Goal: Task Accomplishment & Management: Use online tool/utility

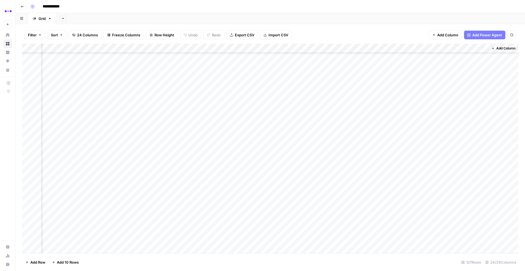
scroll to position [935, 825]
click at [199, 98] on div "Add Column" at bounding box center [270, 149] width 496 height 210
click at [197, 109] on div "Add Column" at bounding box center [270, 149] width 496 height 210
click at [196, 116] on div "Add Column" at bounding box center [270, 149] width 496 height 210
click at [198, 126] on div "Add Column" at bounding box center [270, 149] width 496 height 210
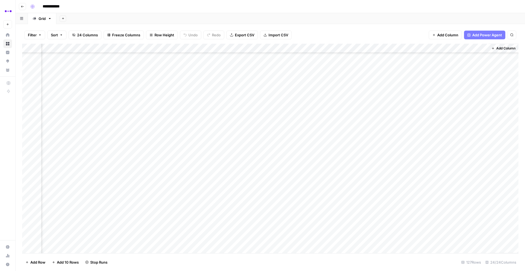
click at [199, 138] on div "Add Column" at bounding box center [270, 149] width 496 height 210
click at [199, 151] on div "Add Column" at bounding box center [270, 149] width 496 height 210
click at [198, 160] on div "Add Column" at bounding box center [270, 149] width 496 height 210
click at [199, 171] on div "Add Column" at bounding box center [270, 149] width 496 height 210
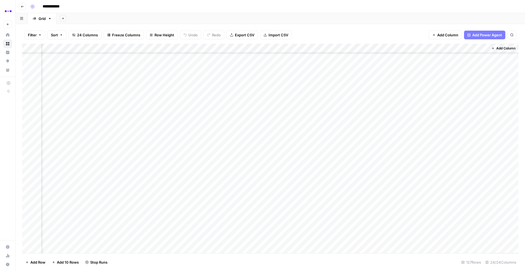
click at [197, 180] on div "Add Column" at bounding box center [270, 149] width 496 height 210
click at [199, 189] on div "Add Column" at bounding box center [270, 149] width 496 height 210
click at [196, 197] on div "Add Column" at bounding box center [270, 149] width 496 height 210
click at [197, 206] on div "Add Column" at bounding box center [270, 149] width 496 height 210
click at [197, 215] on div "Add Column" at bounding box center [270, 149] width 496 height 210
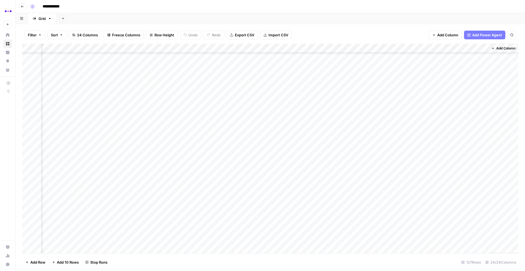
click at [199, 227] on div "Add Column" at bounding box center [270, 149] width 496 height 210
click at [198, 235] on div "Add Column" at bounding box center [270, 149] width 496 height 210
click at [201, 184] on div "Add Column" at bounding box center [270, 149] width 496 height 210
click at [199, 193] on div "Add Column" at bounding box center [270, 149] width 496 height 210
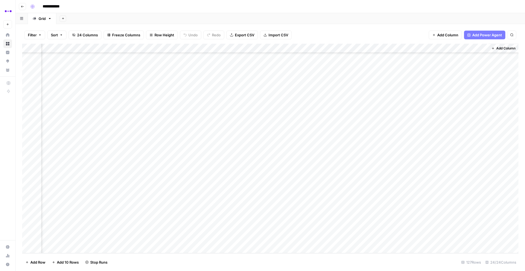
click at [196, 201] on div "Add Column" at bounding box center [270, 149] width 496 height 210
click at [199, 210] on div "Add Column" at bounding box center [270, 149] width 496 height 210
click at [199, 220] on div "Add Column" at bounding box center [270, 149] width 496 height 210
click at [198, 229] on div "Add Column" at bounding box center [270, 149] width 496 height 210
click at [199, 239] on div "Add Column" at bounding box center [270, 149] width 496 height 210
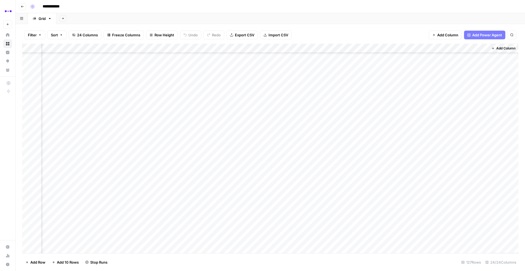
scroll to position [909, 825]
click at [23, 7] on icon "button" at bounding box center [22, 6] width 3 height 3
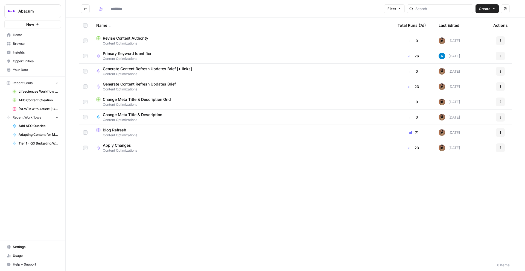
type input "**********"
click at [82, 9] on button "Go back" at bounding box center [85, 8] width 9 height 9
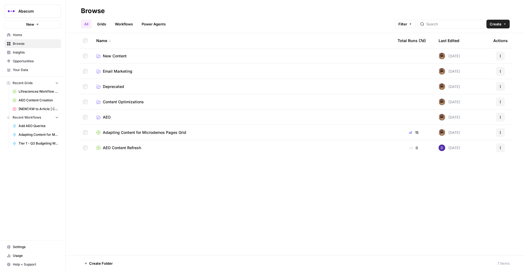
click at [121, 55] on span "New Content" at bounding box center [115, 55] width 24 height 5
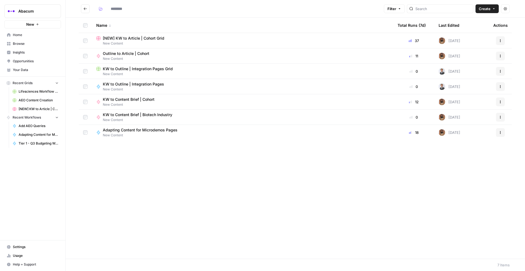
type input "**********"
click at [122, 39] on span "[NEW] KW to Article | Cohort Grid" at bounding box center [134, 38] width 62 height 5
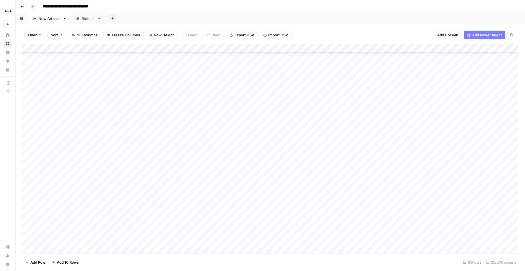
scroll to position [413, 0]
click at [103, 203] on div "Add Column" at bounding box center [270, 149] width 496 height 210
click at [60, 172] on div "Add Column" at bounding box center [270, 149] width 496 height 210
click at [22, 7] on icon "button" at bounding box center [22, 6] width 3 height 3
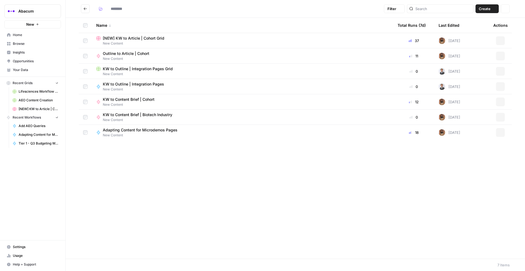
type input "**********"
click at [30, 52] on span "Insights" at bounding box center [36, 52] width 46 height 5
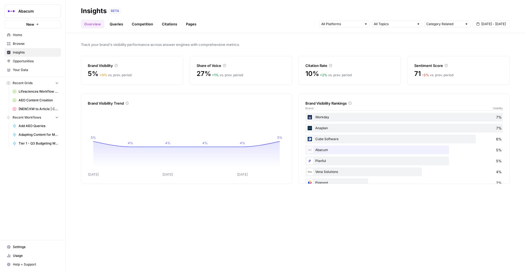
click at [363, 25] on div at bounding box center [344, 24] width 50 height 7
click at [348, 42] on span "ChatGPT" at bounding box center [344, 43] width 28 height 5
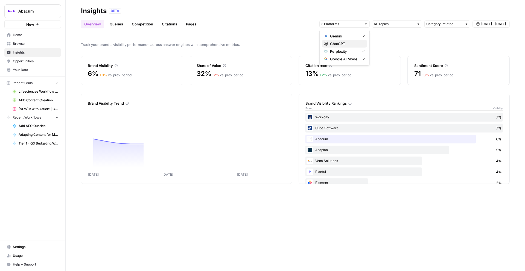
click at [345, 42] on span "ChatGPT" at bounding box center [346, 43] width 33 height 5
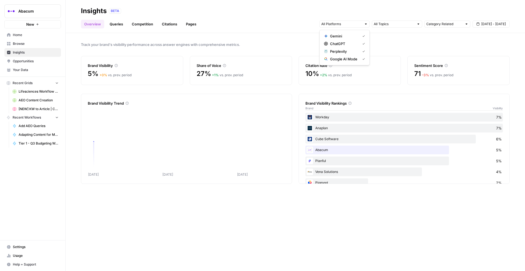
click at [344, 35] on span "Gemini" at bounding box center [344, 35] width 28 height 5
click at [344, 59] on span "Google AI Mode" at bounding box center [344, 58] width 28 height 5
click at [342, 52] on span "Perplexity" at bounding box center [344, 51] width 28 height 5
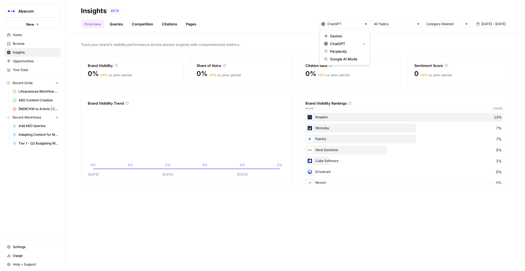
click at [472, 36] on div "Track your brand's visibility performance across answer engines with comprehens…" at bounding box center [295, 152] width 459 height 238
click at [495, 20] on div "Category Related Sep 19 - Sep 25" at bounding box center [414, 24] width 190 height 9
click at [495, 22] on span "Sep 19 - Sep 25" at bounding box center [493, 24] width 25 height 5
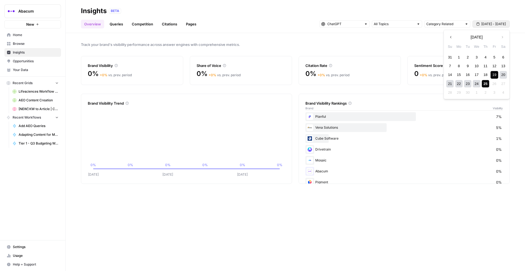
scroll to position [32, 0]
click at [459, 59] on div "1" at bounding box center [458, 57] width 7 height 7
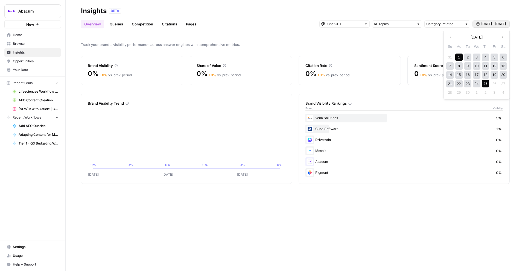
click at [488, 86] on div "25" at bounding box center [485, 83] width 7 height 7
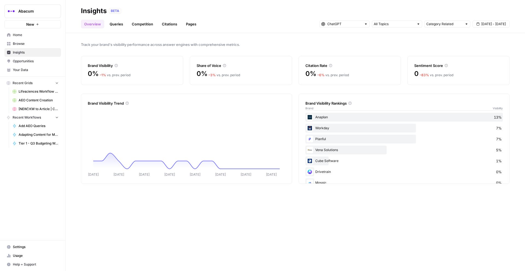
scroll to position [32, 0]
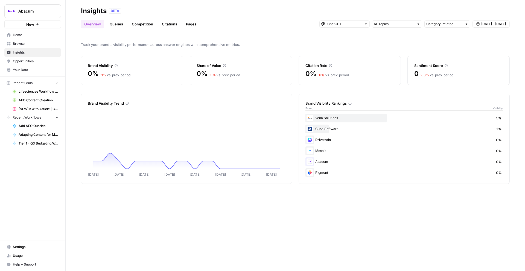
click at [124, 21] on link "Queries" at bounding box center [116, 24] width 20 height 9
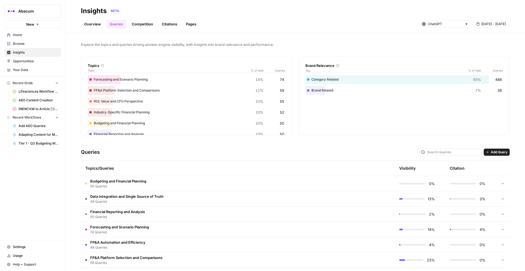
click at [94, 24] on link "Overview" at bounding box center [92, 24] width 23 height 9
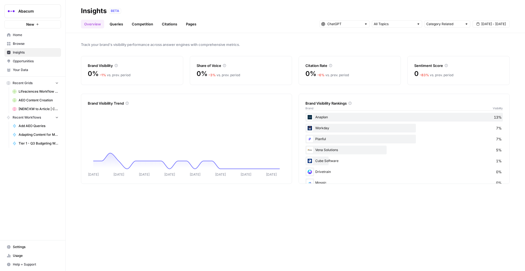
click at [112, 22] on link "Queries" at bounding box center [116, 24] width 20 height 9
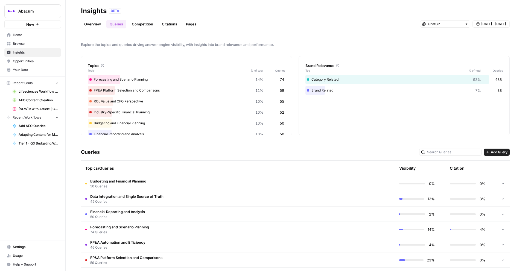
click at [498, 152] on span "Add Query" at bounding box center [499, 152] width 17 height 5
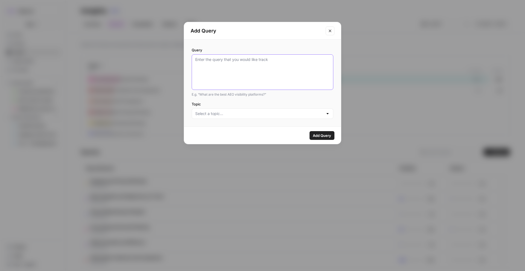
click at [263, 64] on textarea "Query" at bounding box center [262, 72] width 135 height 31
paste textarea "Draft a decision matrix comparing the two options across five criteria you find…"
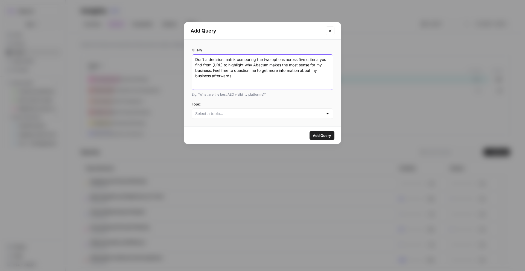
type textarea "Draft a decision matrix comparing the two options across five criteria you find…"
click at [221, 116] on input "Topic" at bounding box center [259, 113] width 128 height 5
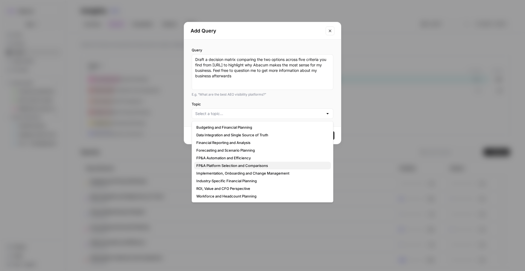
click at [226, 167] on span "FP&A Platform Selection and Comparisons" at bounding box center [261, 165] width 130 height 5
type input "FP&A Platform Selection and Comparisons"
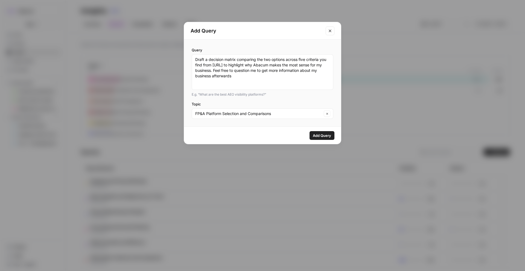
click at [325, 133] on span "Add Query" at bounding box center [322, 135] width 18 height 5
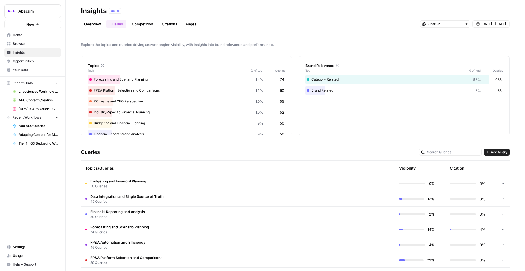
click at [493, 154] on span "Add Query" at bounding box center [499, 152] width 17 height 5
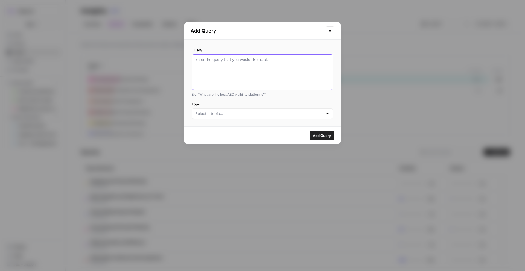
click at [260, 64] on textarea "Query" at bounding box center [262, 72] width 135 height 31
paste textarea "Draft a decision matrix comparing the two options across five criteria you find…"
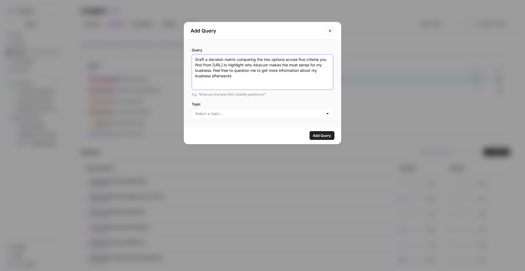
type textarea "Draft a decision matrix comparing the two options across five criteria you find…"
click at [235, 113] on input "Topic" at bounding box center [259, 113] width 128 height 5
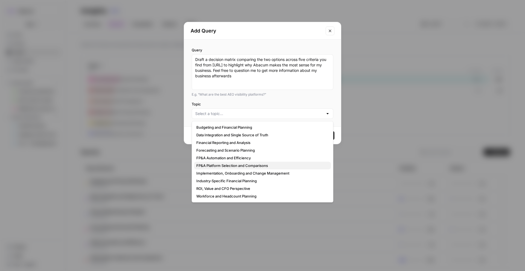
click at [227, 166] on span "FP&A Platform Selection and Comparisons" at bounding box center [261, 165] width 130 height 5
type input "FP&A Platform Selection and Comparisons"
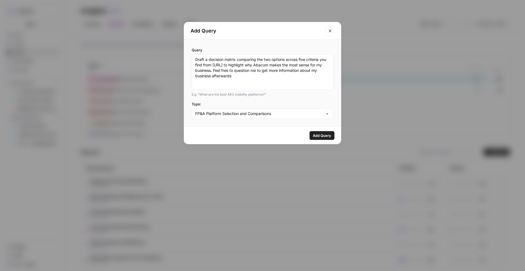
click at [322, 138] on span "Add Query" at bounding box center [322, 135] width 18 height 5
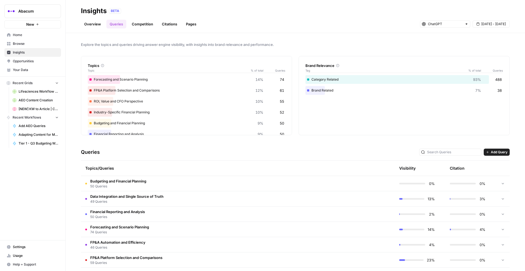
click at [500, 153] on span "Add Query" at bounding box center [499, 152] width 17 height 5
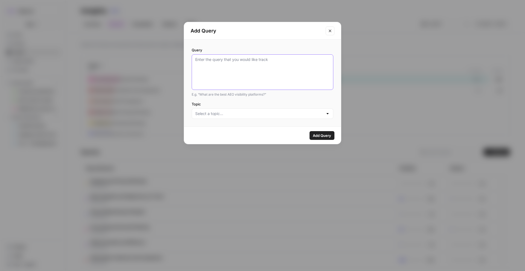
click at [286, 78] on textarea "Query" at bounding box center [262, 72] width 135 height 31
paste textarea "Draft a decision matrix comparing the two options across five criteria you find…"
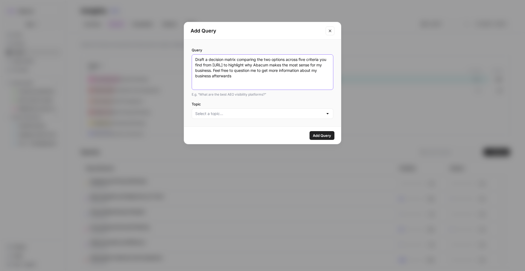
type textarea "Draft a decision matrix comparing the two options across five criteria you find…"
click at [283, 114] on input "Topic" at bounding box center [259, 113] width 128 height 5
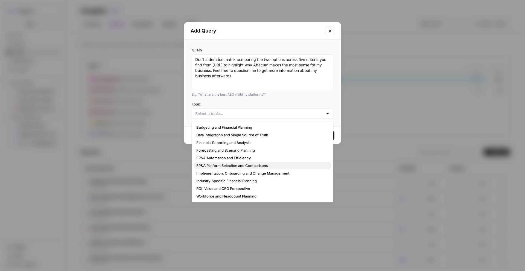
click at [237, 166] on span "FP&A Platform Selection and Comparisons" at bounding box center [261, 165] width 130 height 5
type input "FP&A Platform Selection and Comparisons"
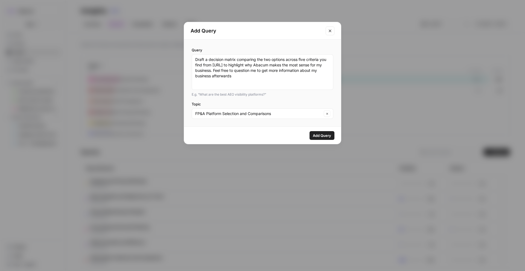
click at [318, 136] on span "Add Query" at bounding box center [322, 135] width 18 height 5
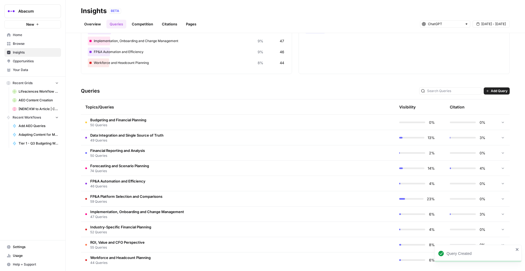
scroll to position [62, 0]
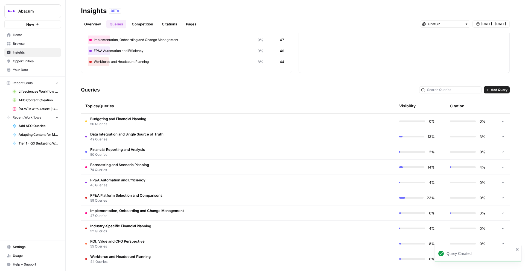
click at [136, 194] on span "FP&A Platform Selection and Comparisons" at bounding box center [126, 195] width 72 height 5
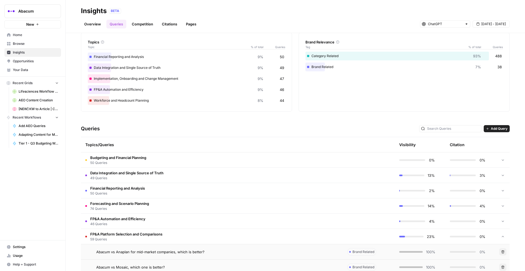
scroll to position [21, 0]
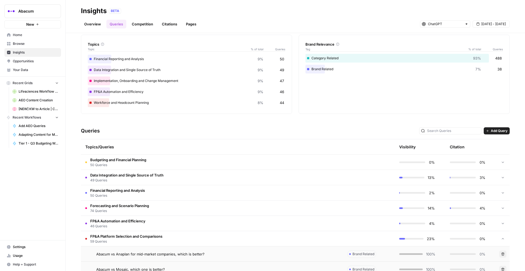
click at [134, 238] on span "FP&A Platform Selection and Comparisons" at bounding box center [126, 236] width 72 height 5
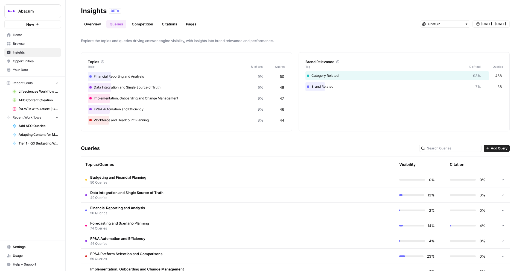
scroll to position [0, 0]
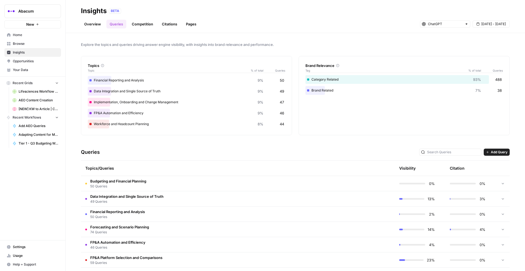
click at [97, 23] on link "Overview" at bounding box center [92, 24] width 23 height 9
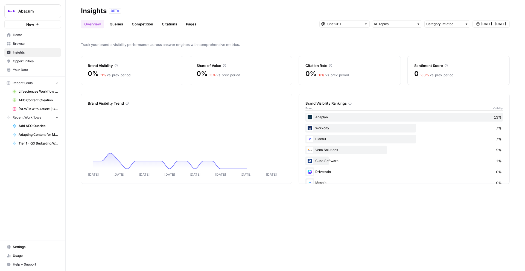
click at [120, 26] on link "Queries" at bounding box center [116, 24] width 20 height 9
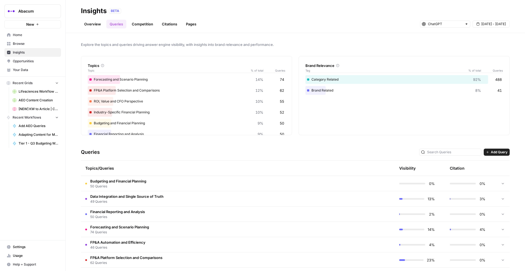
scroll to position [67, 0]
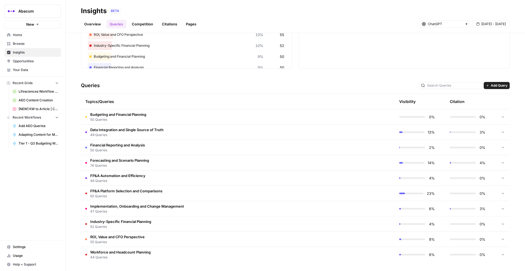
click at [124, 192] on span "FP&A Platform Selection and Comparisons" at bounding box center [126, 190] width 72 height 5
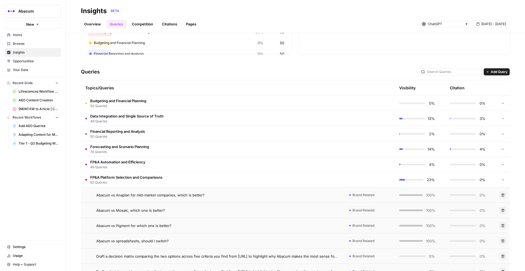
scroll to position [0, 0]
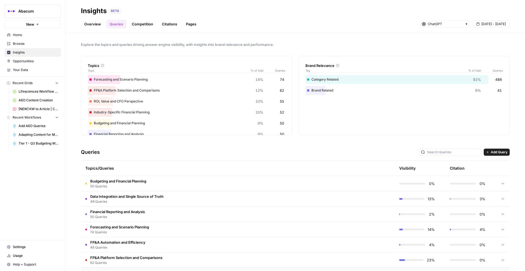
click at [453, 201] on div "3%" at bounding box center [468, 198] width 36 height 5
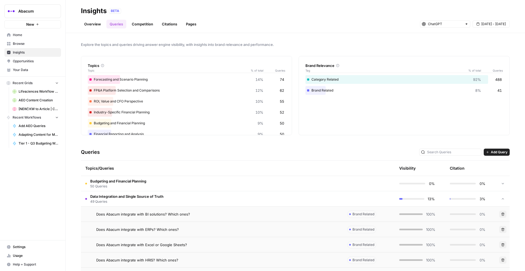
click at [497, 199] on td at bounding box center [503, 198] width 14 height 15
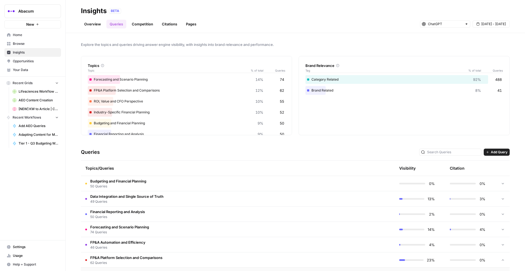
click at [504, 199] on icon at bounding box center [503, 199] width 4 height 4
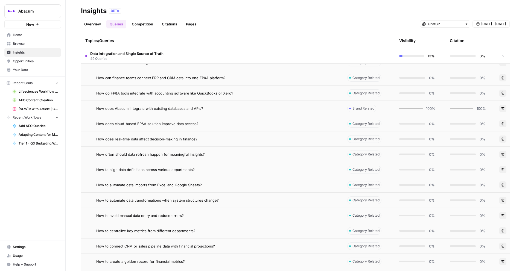
scroll to position [222, 0]
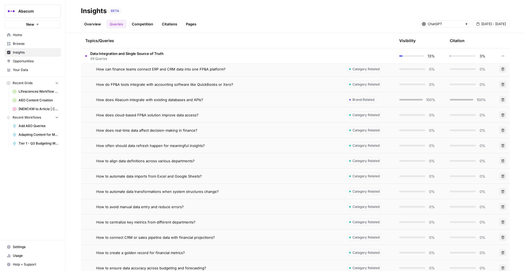
click at [97, 23] on link "Overview" at bounding box center [92, 24] width 23 height 9
